Goal: Task Accomplishment & Management: Manage account settings

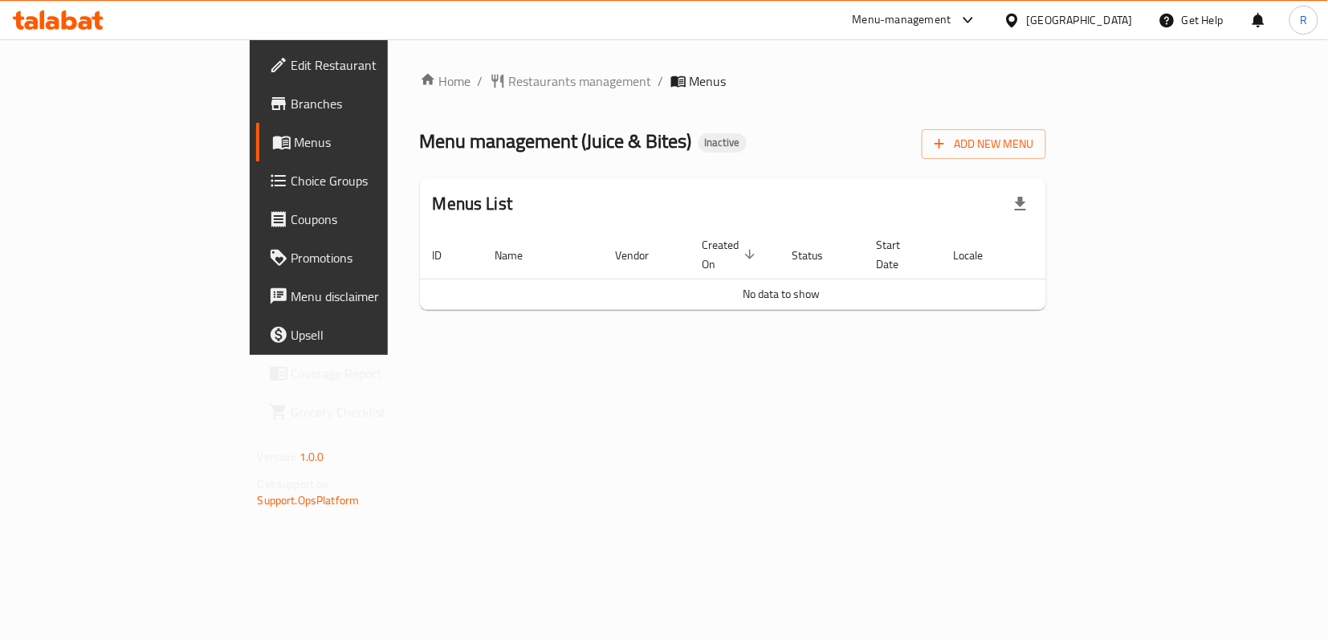
click at [669, 178] on div "Menus List" at bounding box center [733, 204] width 627 height 52
click at [291, 61] on span "Edit Restaurant" at bounding box center [374, 64] width 167 height 19
click at [1033, 148] on span "Add New Menu" at bounding box center [983, 144] width 99 height 20
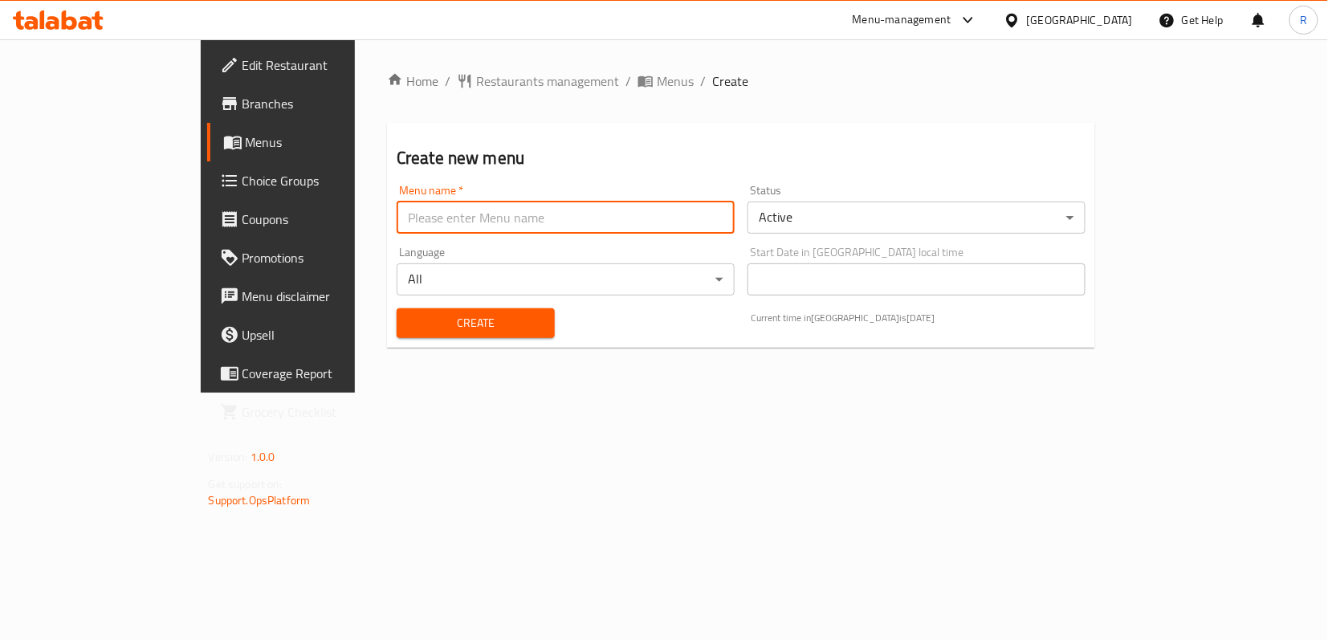
click at [608, 222] on input "text" at bounding box center [566, 217] width 338 height 32
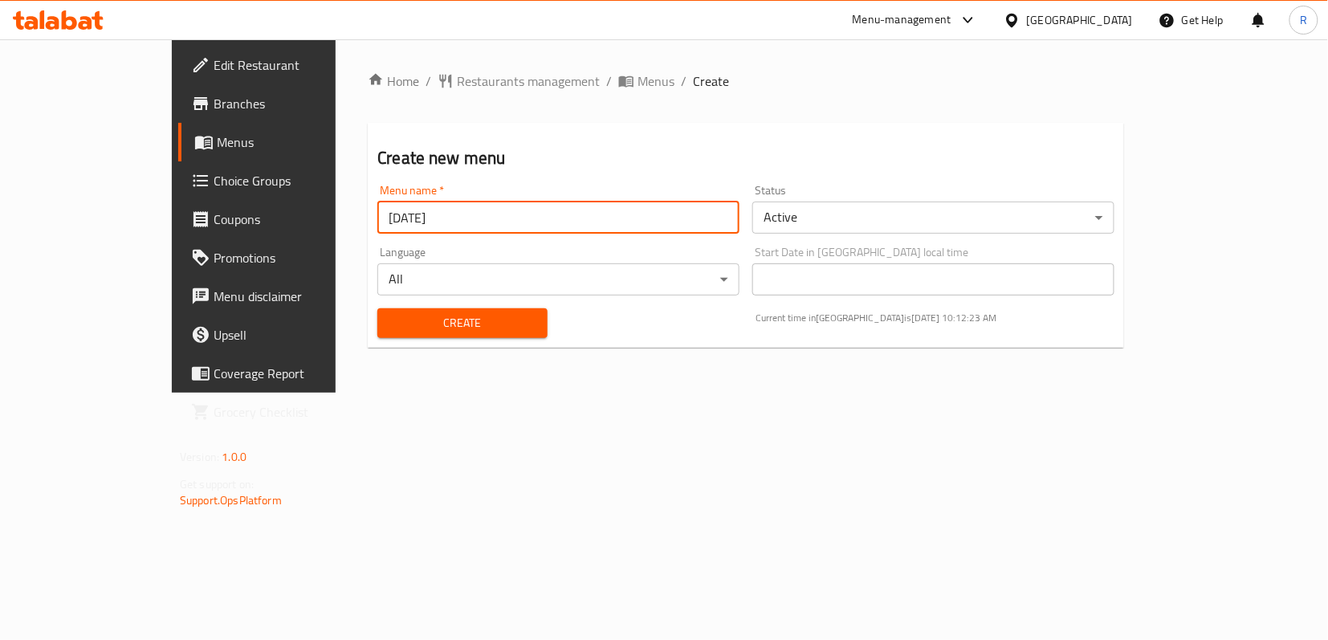
type input "[DATE]"
click at [488, 316] on span "Create" at bounding box center [462, 323] width 144 height 20
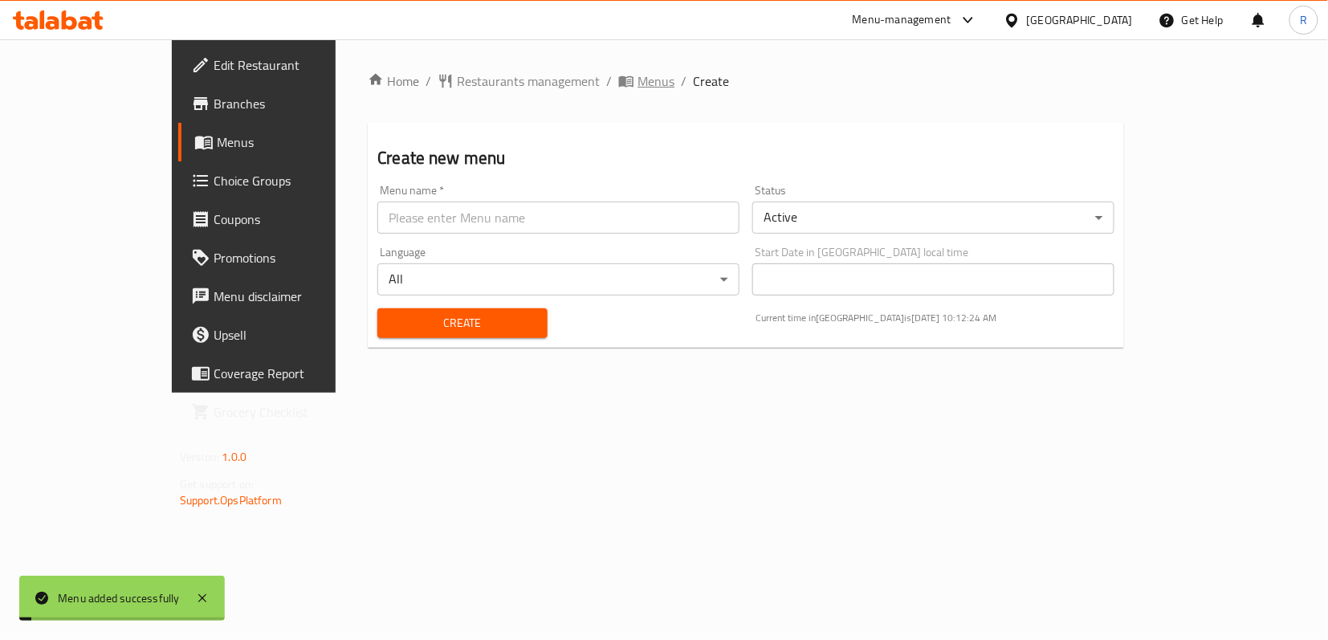
click at [637, 75] on span "Menus" at bounding box center [655, 80] width 37 height 19
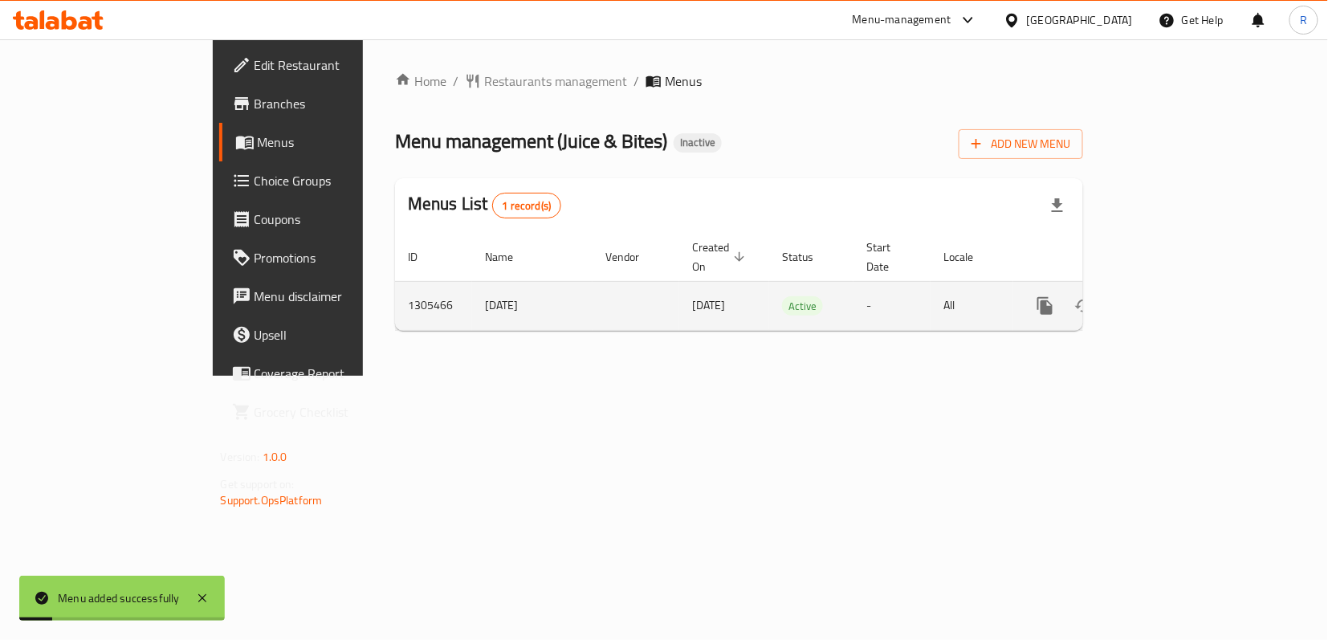
click at [1168, 299] on icon "enhanced table" at bounding box center [1161, 306] width 14 height 14
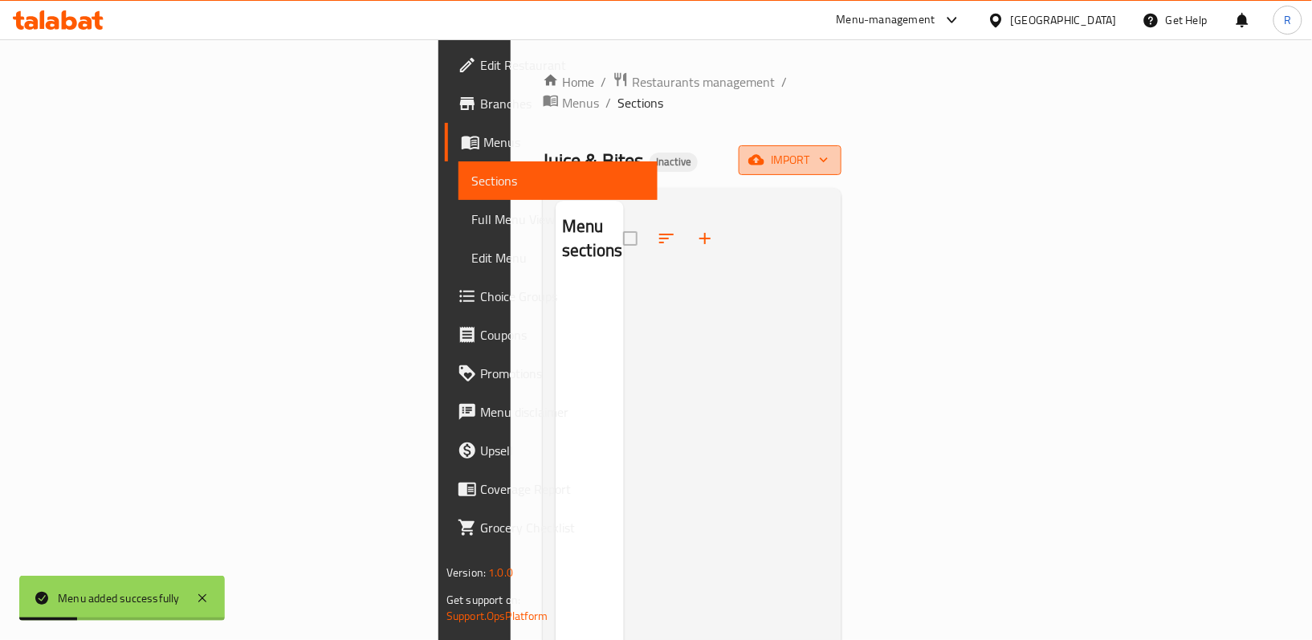
click at [828, 150] on span "import" at bounding box center [789, 160] width 77 height 20
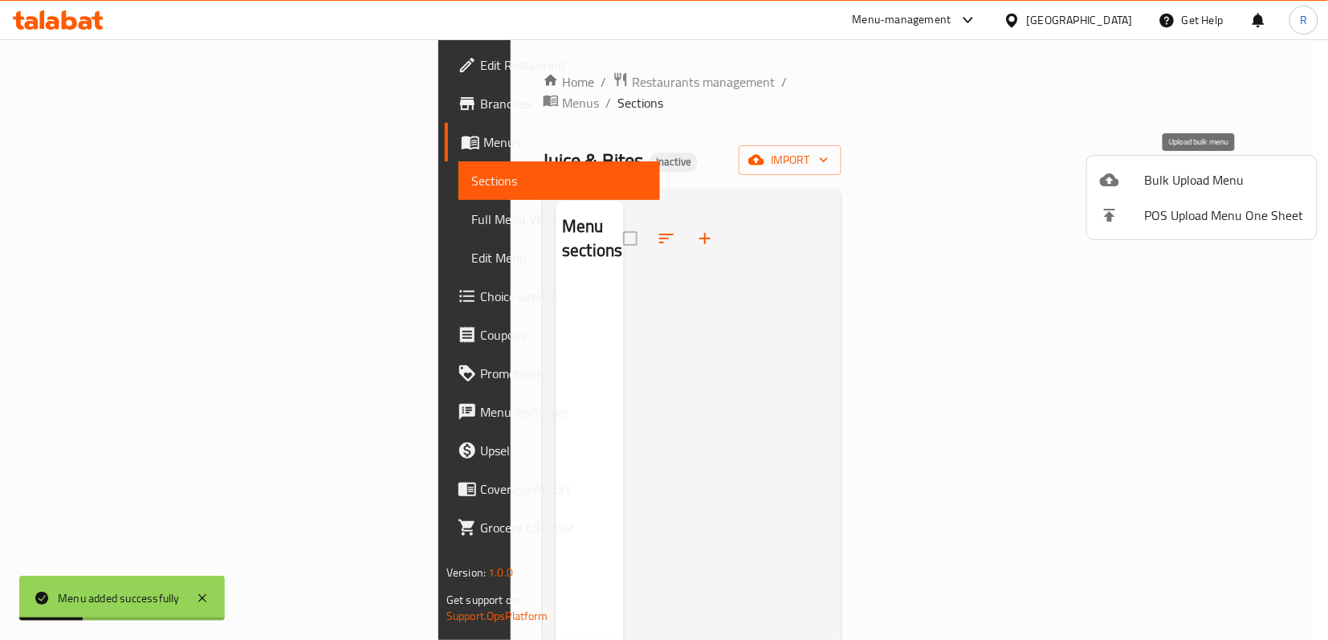
click at [1135, 181] on div at bounding box center [1122, 179] width 45 height 19
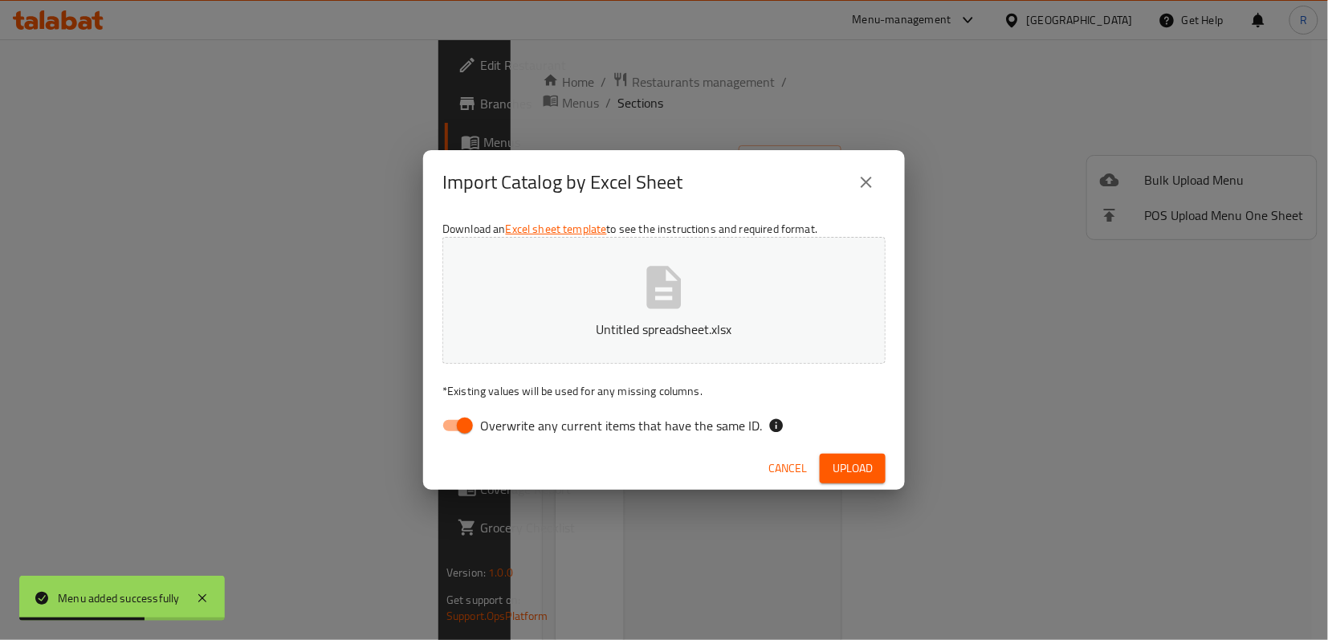
click at [460, 421] on input "Overwrite any current items that have the same ID." at bounding box center [465, 425] width 92 height 31
checkbox input "false"
click at [868, 461] on span "Upload" at bounding box center [852, 468] width 40 height 20
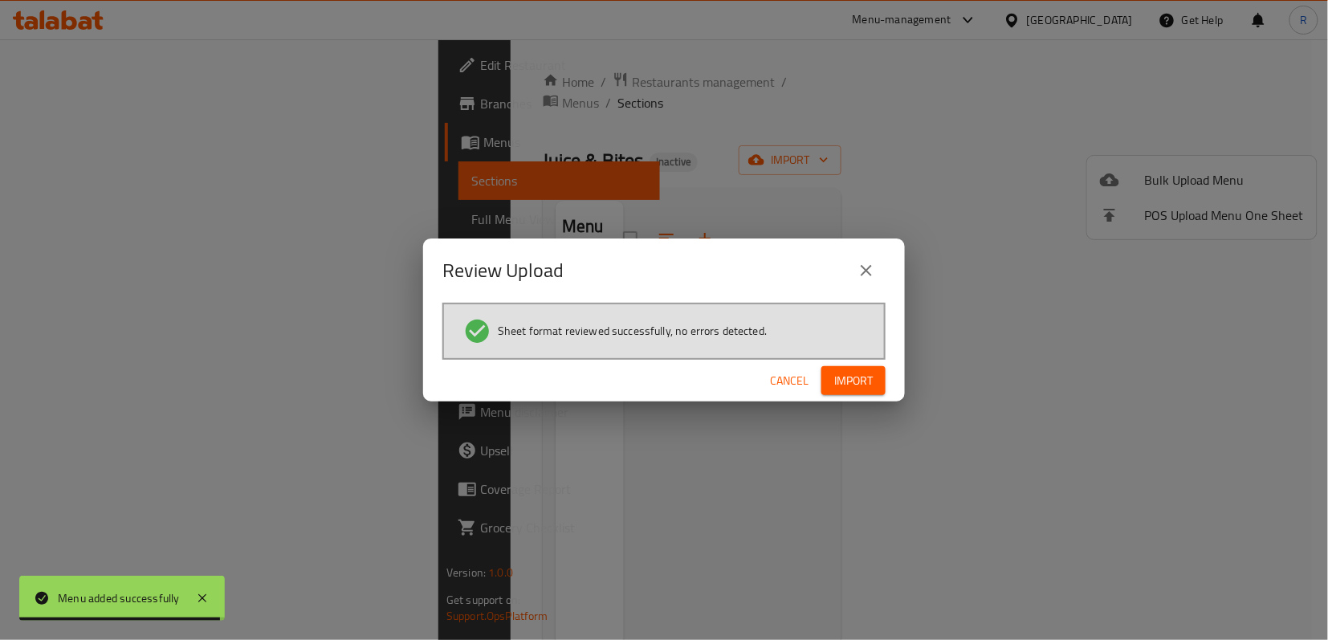
click at [858, 384] on span "Import" at bounding box center [853, 381] width 39 height 20
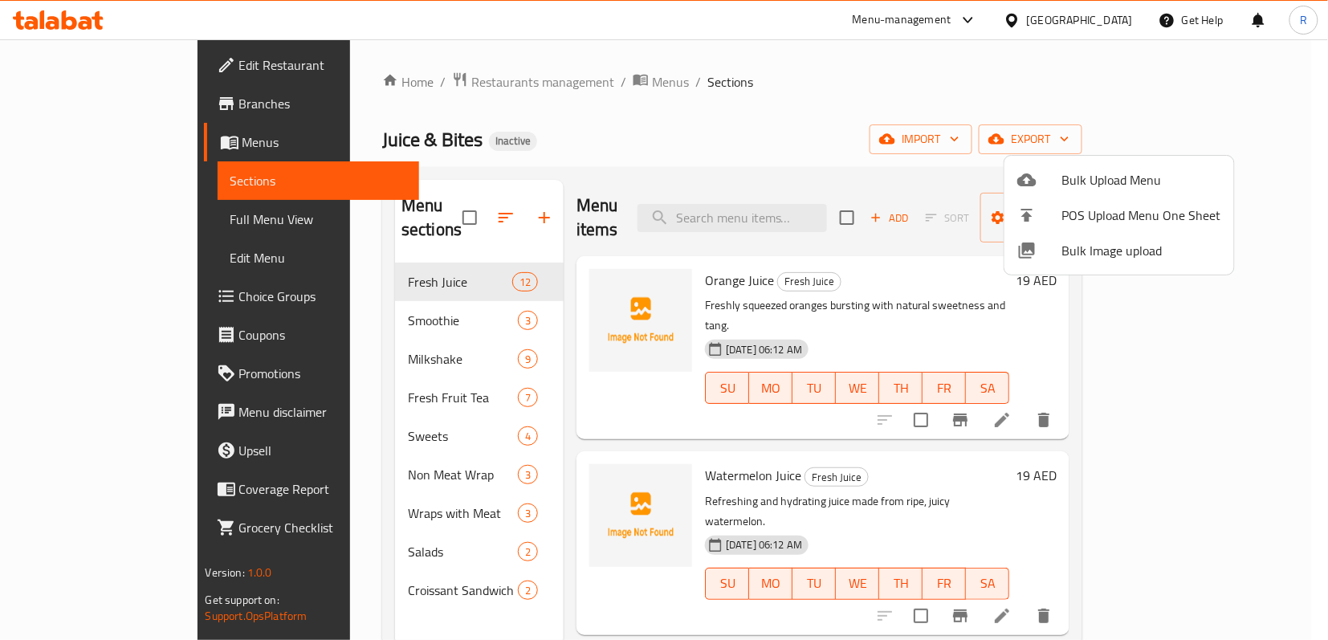
click at [122, 215] on div at bounding box center [664, 320] width 1328 height 640
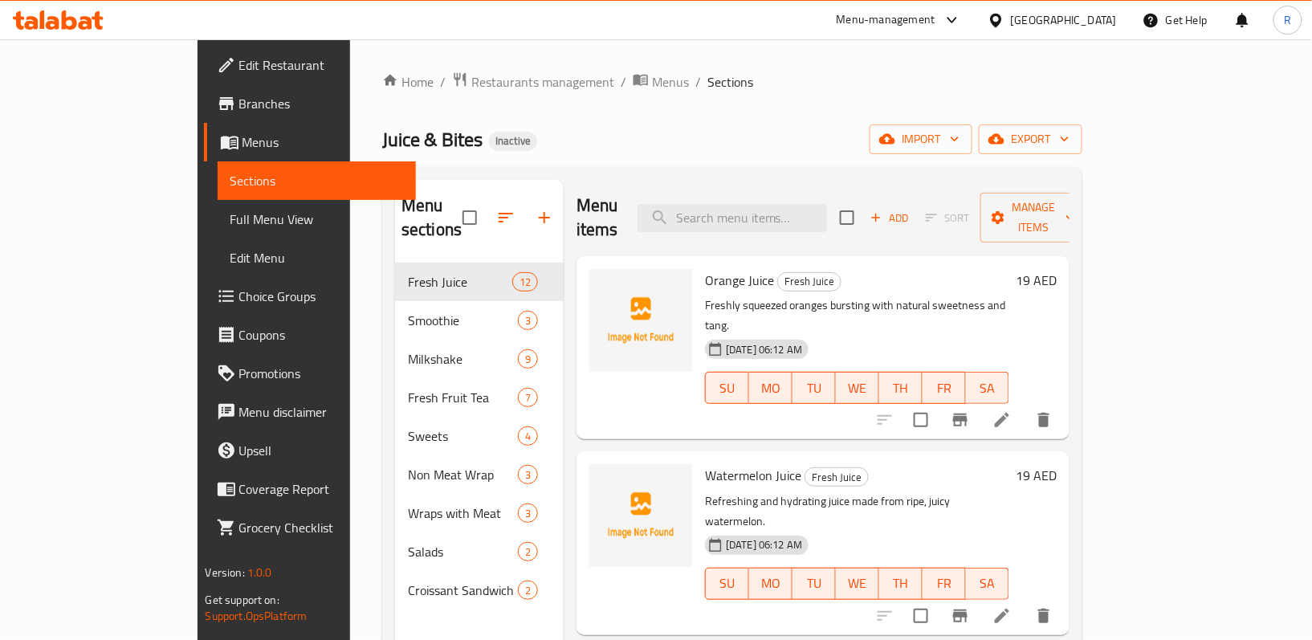
click at [230, 215] on span "Full Menu View" at bounding box center [316, 219] width 173 height 19
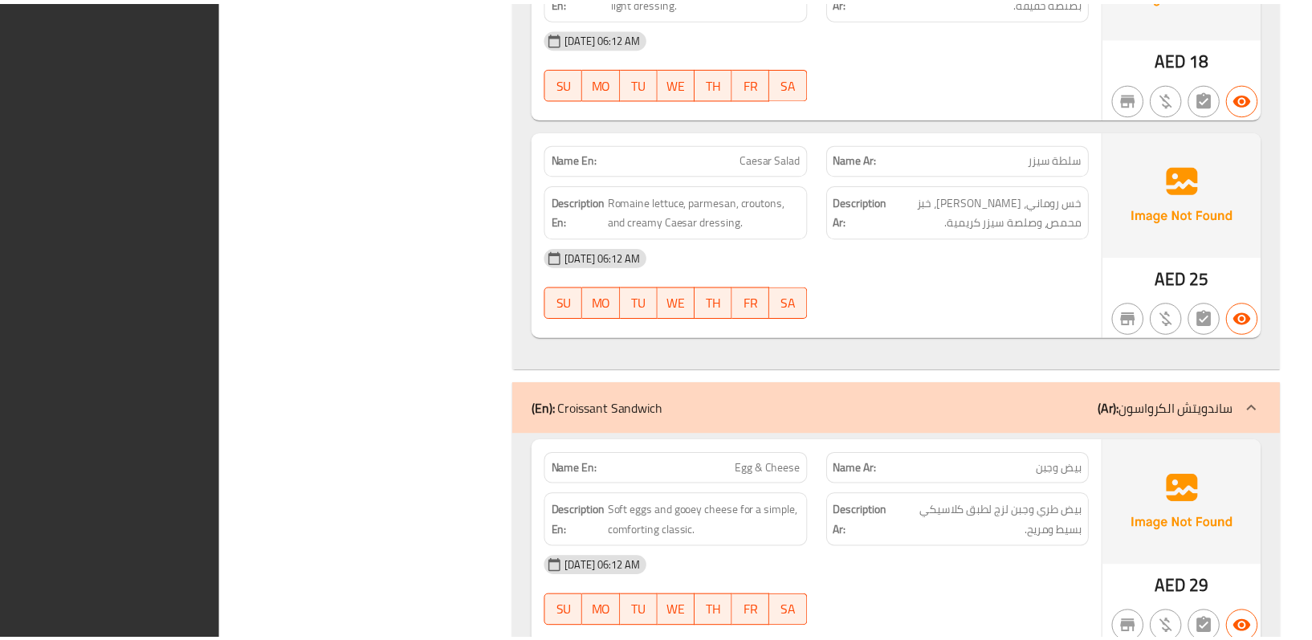
scroll to position [10350, 0]
